Goal: Task Accomplishment & Management: Use online tool/utility

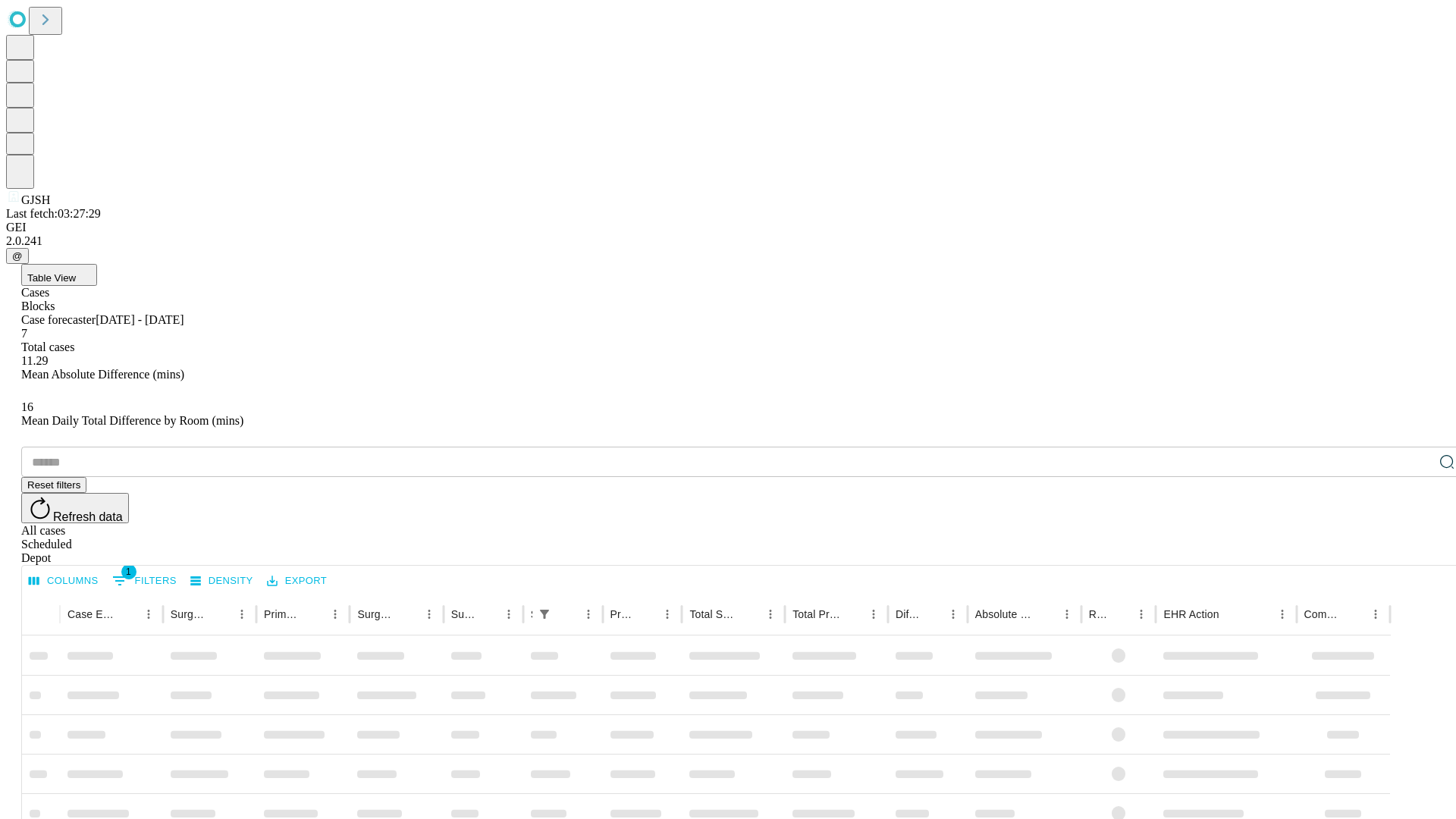
click at [1416, 551] on div "Depot" at bounding box center [743, 557] width 1443 height 14
